Goal: Check status: Check status

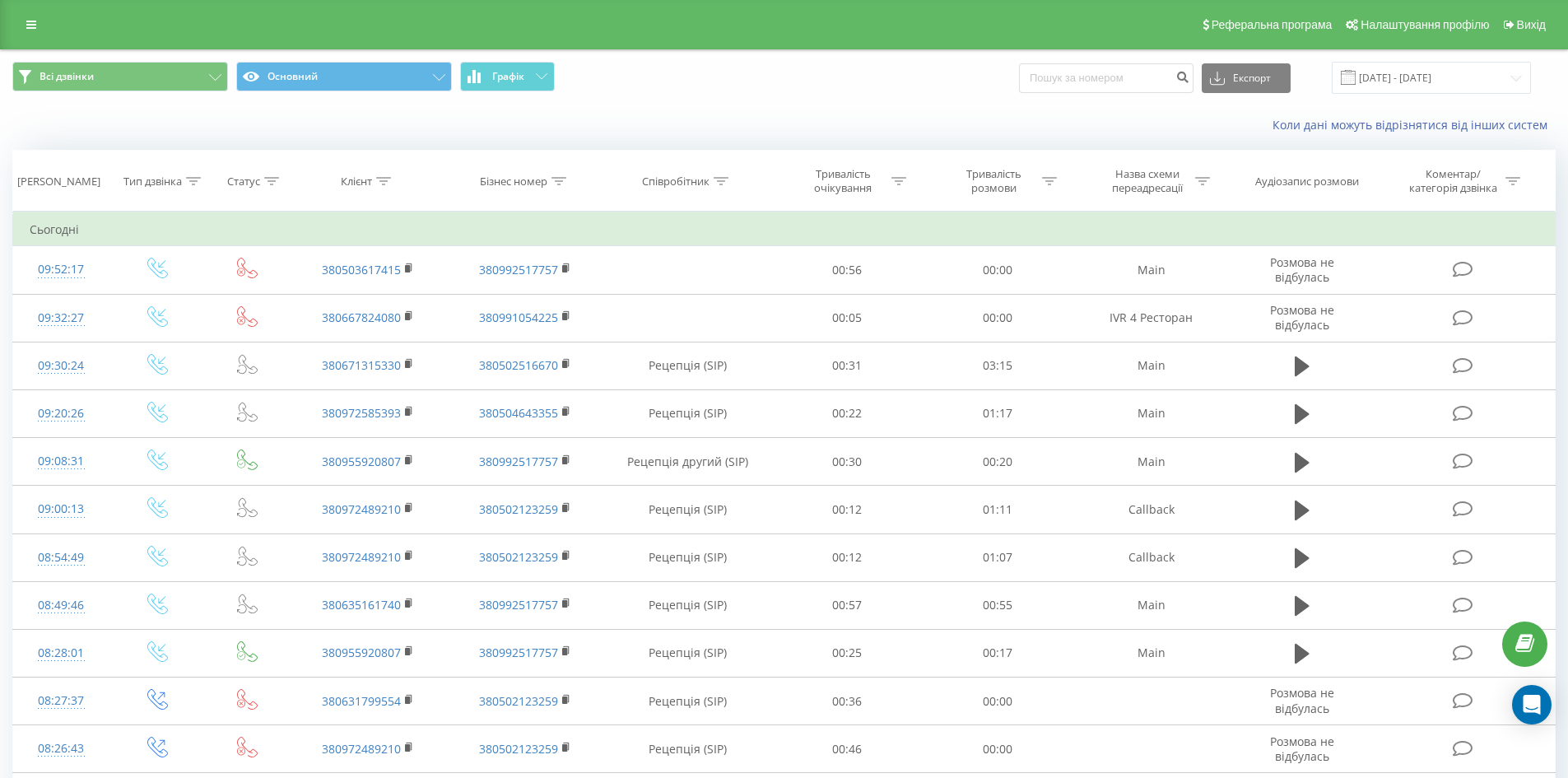
click at [28, 39] on div "Реферальна програма Налаштування профілю Вихід" at bounding box center [784, 25] width 1568 height 49
click at [30, 32] on link at bounding box center [30, 25] width 29 height 23
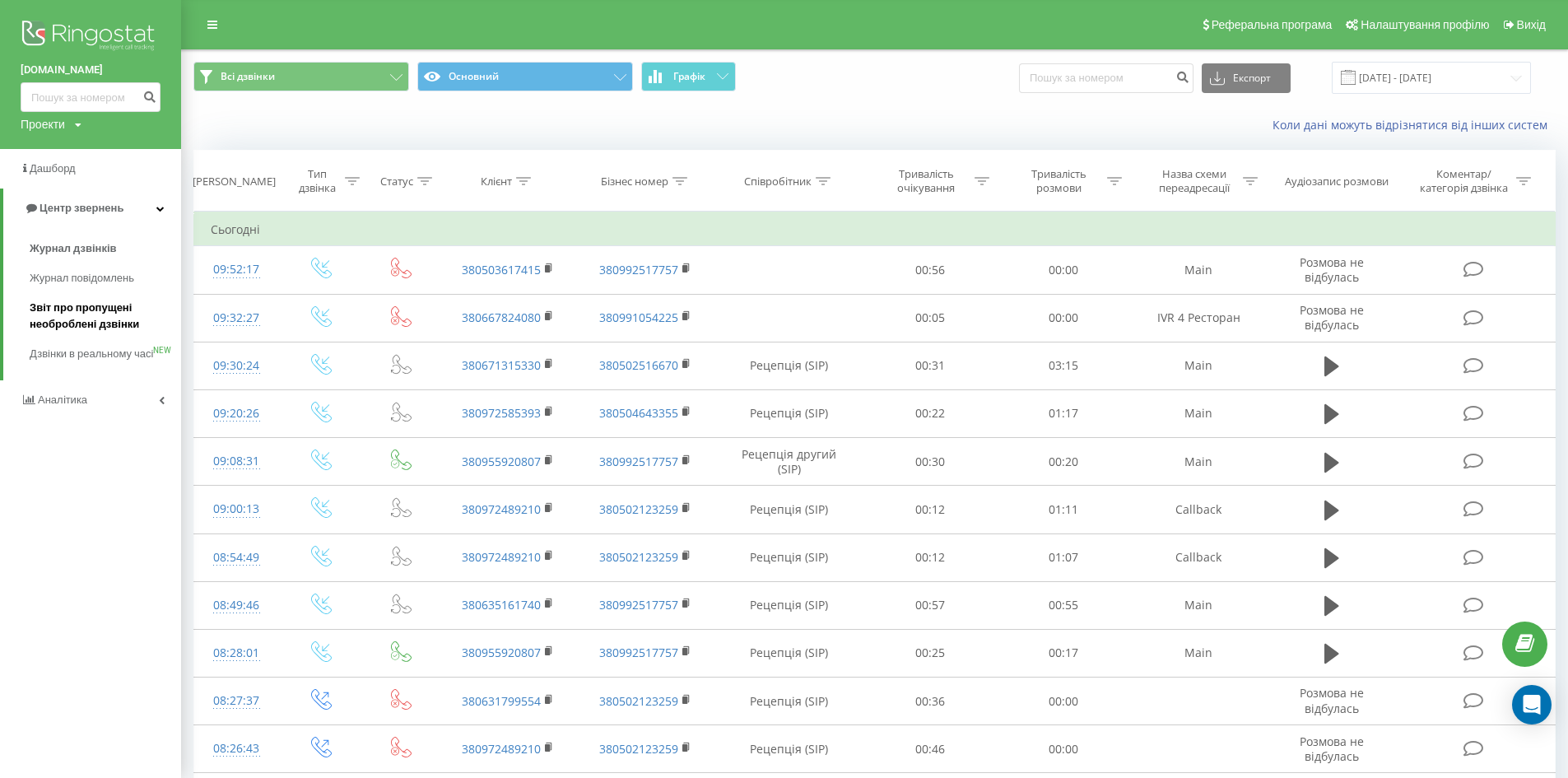
click at [86, 318] on span "Звіт про пропущені необроблені дзвінки" at bounding box center [100, 316] width 143 height 33
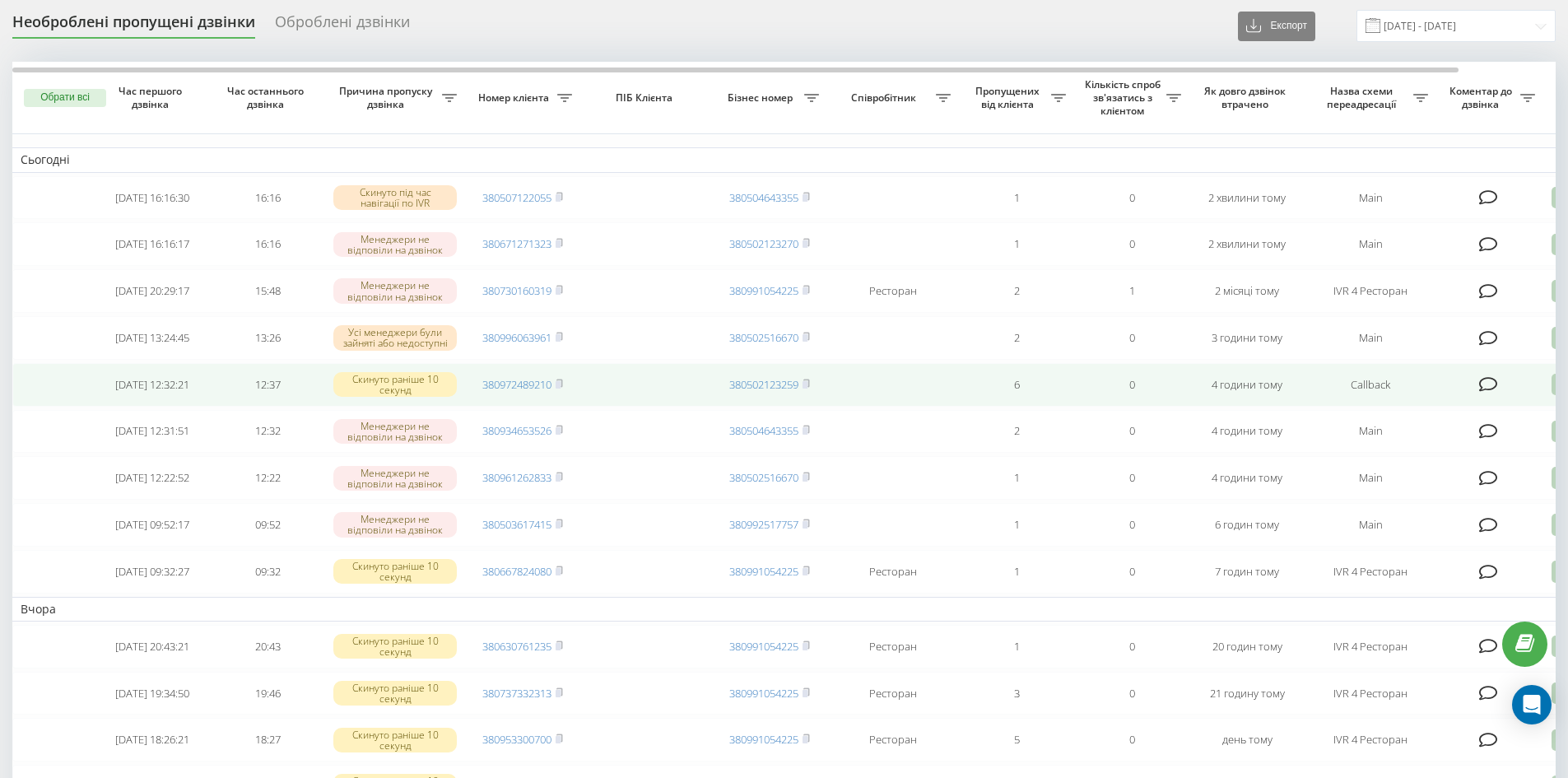
scroll to position [82, 0]
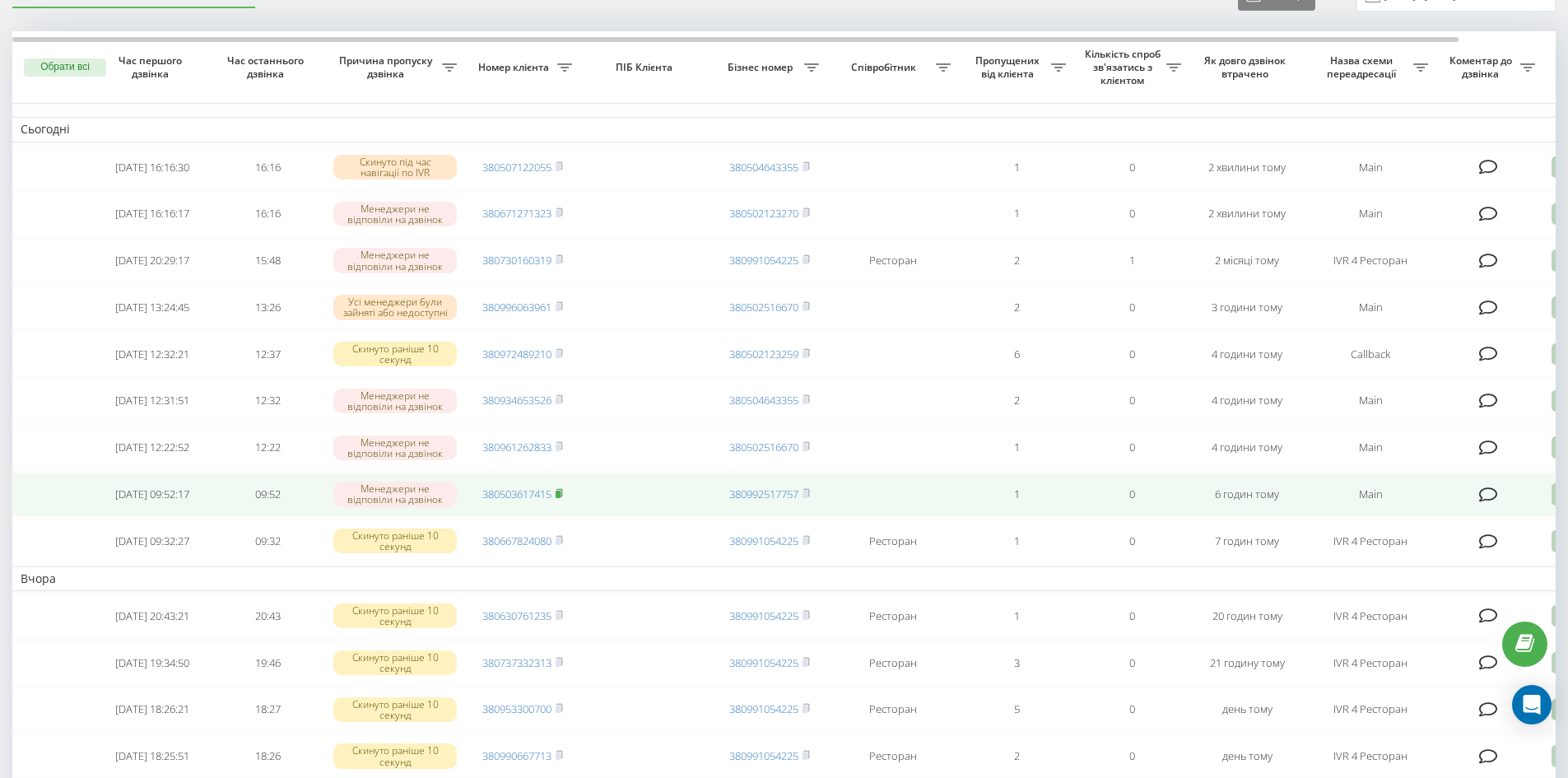
click at [558, 498] on rect at bounding box center [558, 494] width 5 height 8
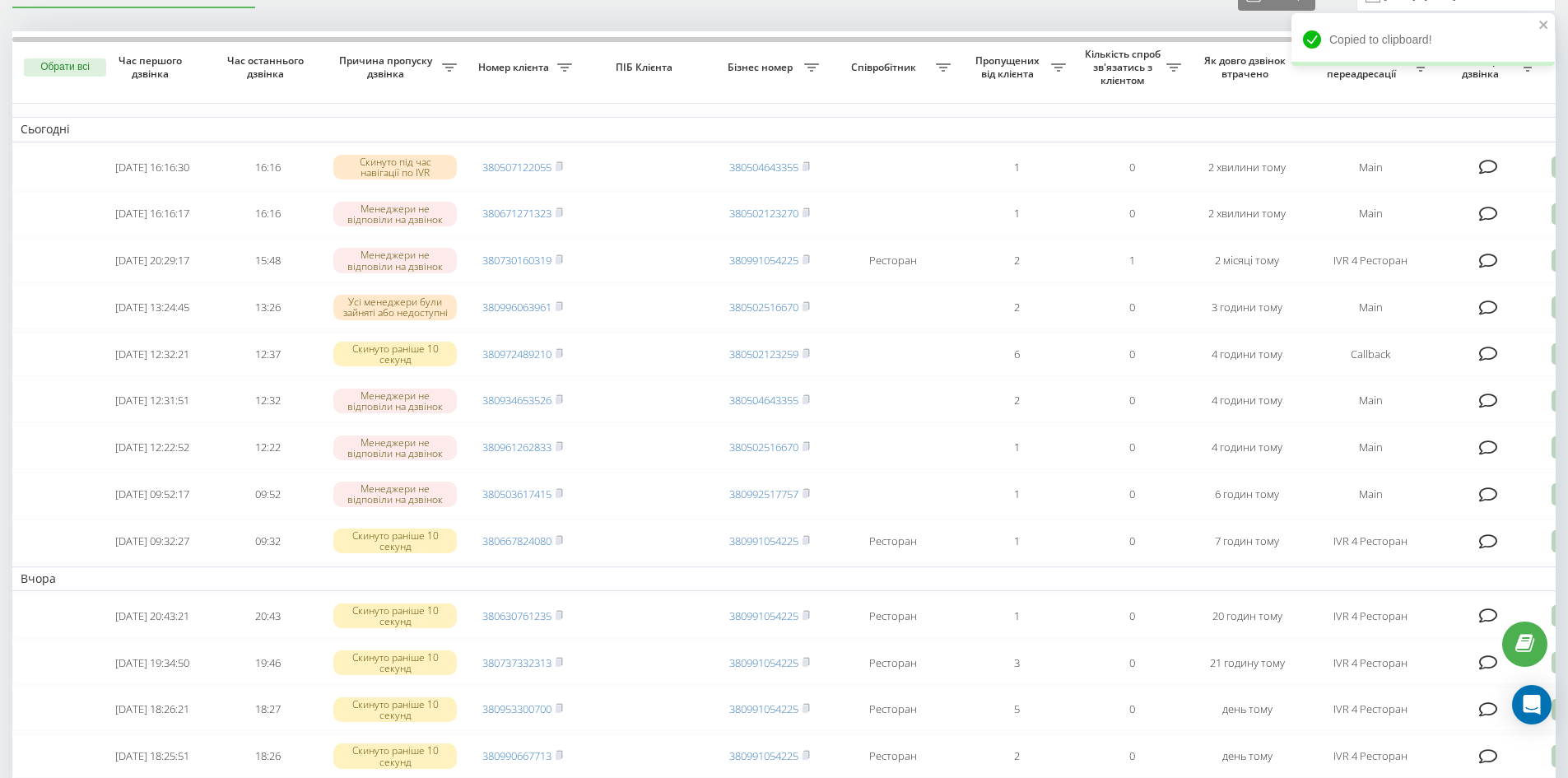
click at [442, 591] on td "Вчора" at bounding box center [835, 579] width 1646 height 25
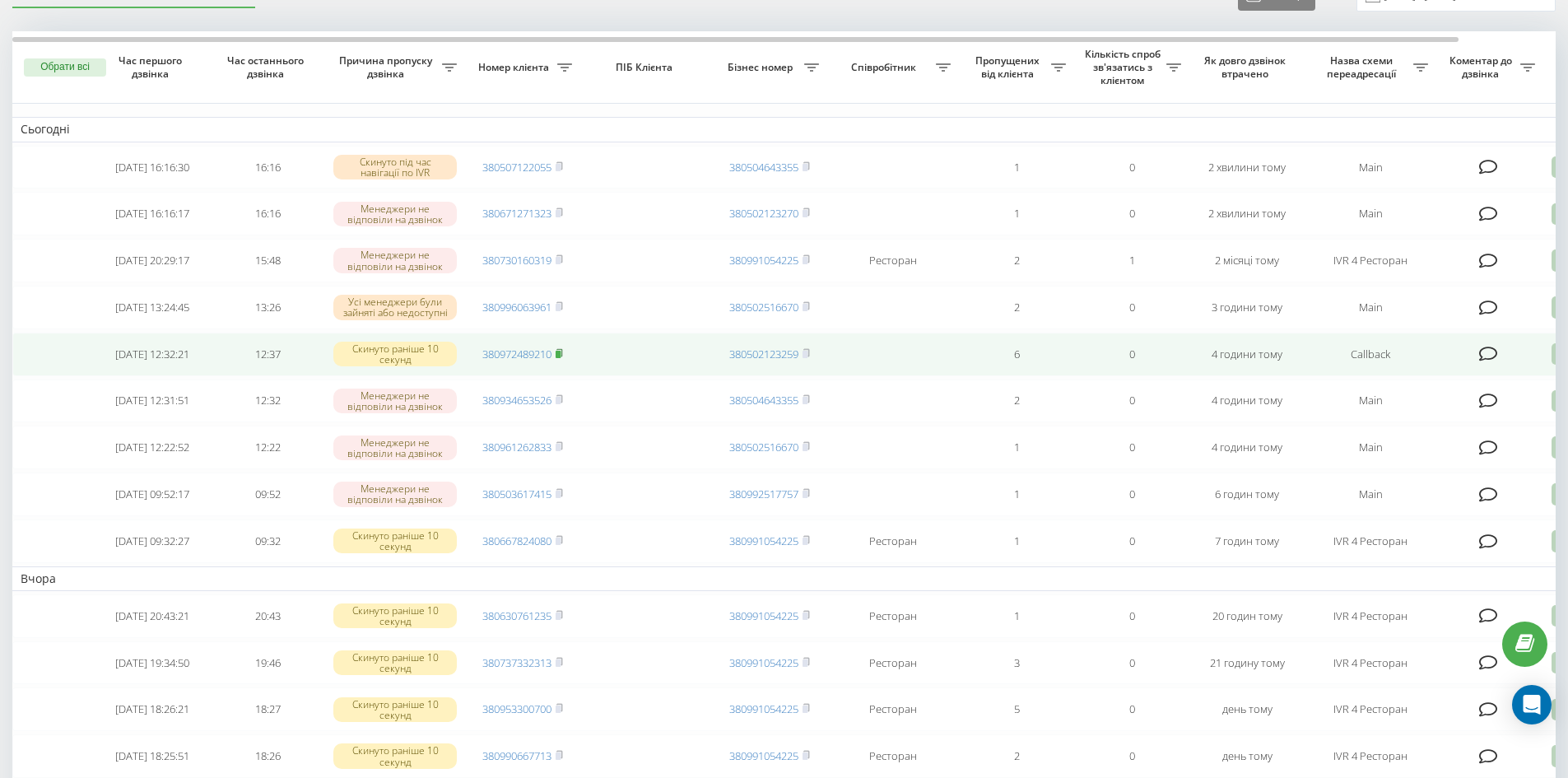
click at [558, 358] on rect at bounding box center [558, 354] width 5 height 8
